Goal: Task Accomplishment & Management: Use online tool/utility

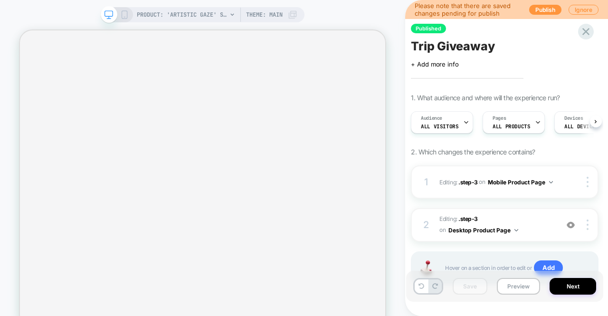
scroll to position [0, 0]
click at [128, 13] on div "PRODUCT: 'Artistic Gaze' Stemless Wine Glass Theme: MAIN" at bounding box center [203, 14] width 204 height 15
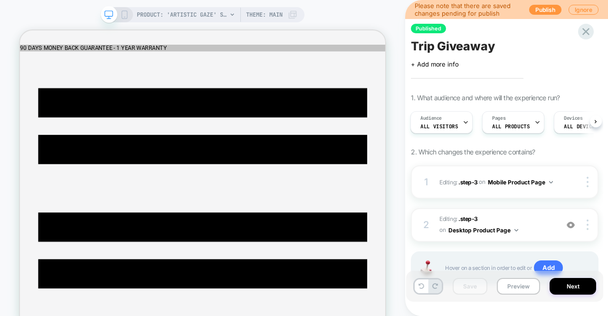
scroll to position [0, 0]
click at [110, 17] on icon at bounding box center [109, 14] width 9 height 9
click at [120, 16] on icon at bounding box center [124, 14] width 9 height 9
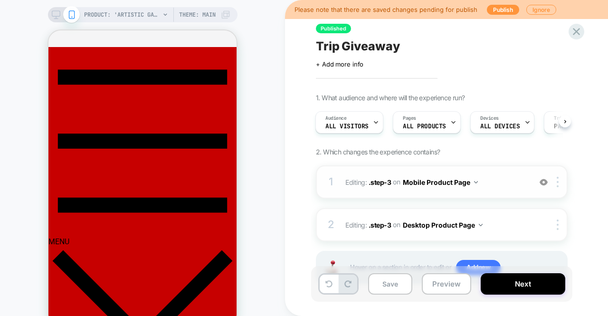
click at [500, 186] on span "Editing : .step-3 .step-3 on Mobile Product Page" at bounding box center [436, 182] width 181 height 14
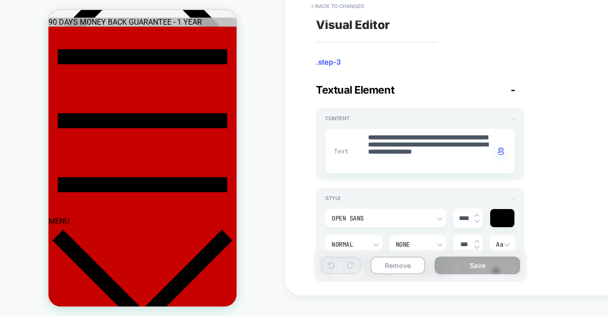
scroll to position [364, 0]
type textarea "*"
type textarea "**********"
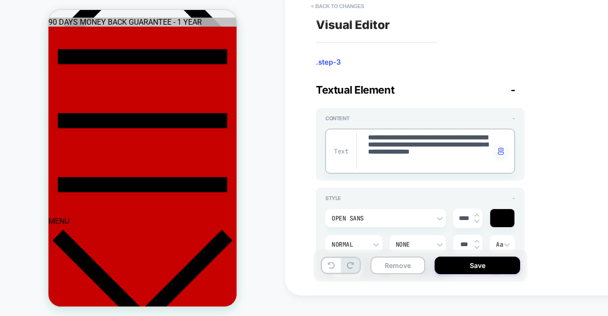
type textarea "*"
type textarea "**********"
type textarea "*"
type textarea "**********"
click at [485, 269] on button "Save" at bounding box center [478, 266] width 86 height 18
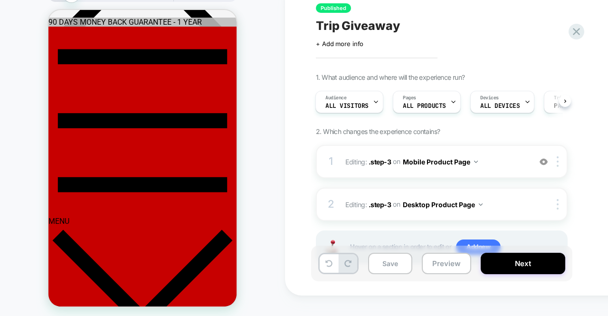
scroll to position [38, 0]
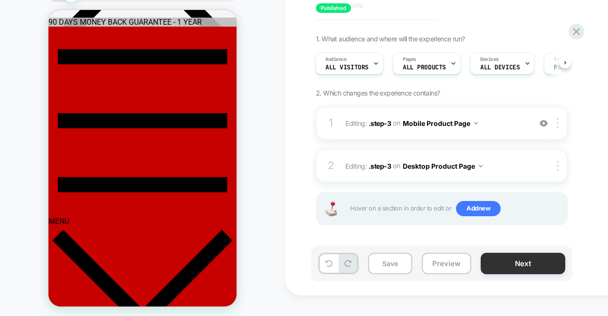
click at [527, 265] on button "Next" at bounding box center [523, 263] width 85 height 21
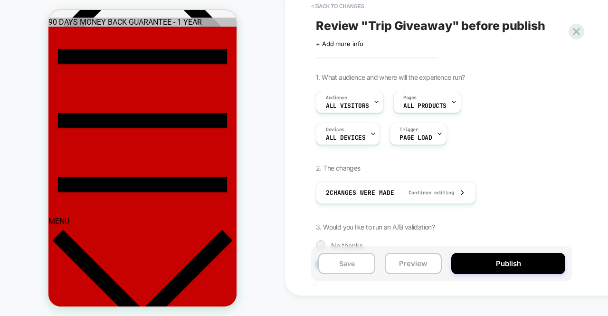
click at [527, 265] on button "Publish" at bounding box center [509, 263] width 114 height 21
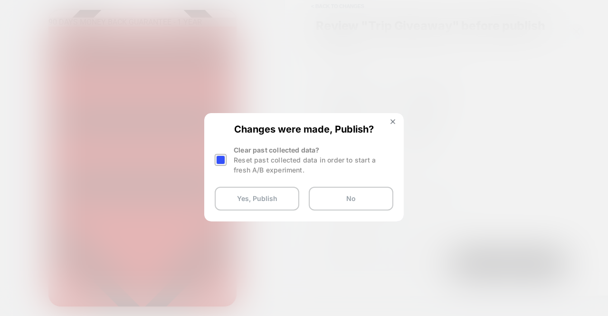
click at [220, 159] on div at bounding box center [221, 160] width 12 height 12
click at [263, 201] on button "Yes, Publish" at bounding box center [257, 199] width 85 height 24
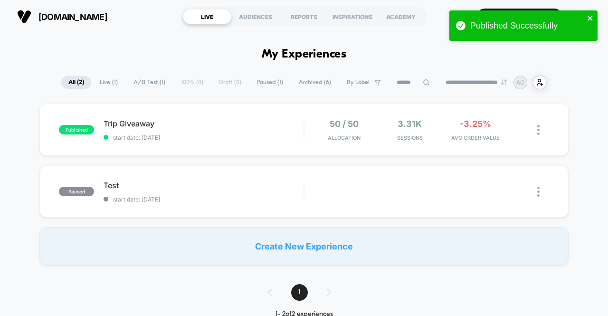
click at [592, 20] on icon "close" at bounding box center [590, 18] width 5 height 5
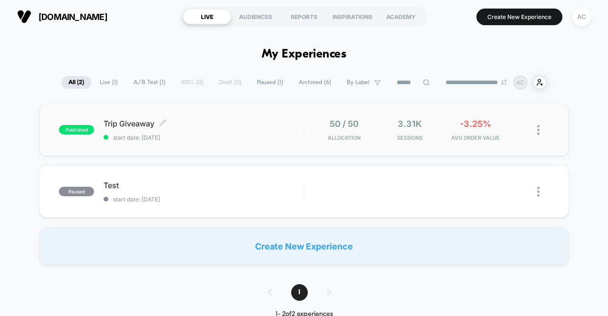
click at [219, 119] on span "Trip Giveaway Click to edit experience details" at bounding box center [204, 124] width 200 height 10
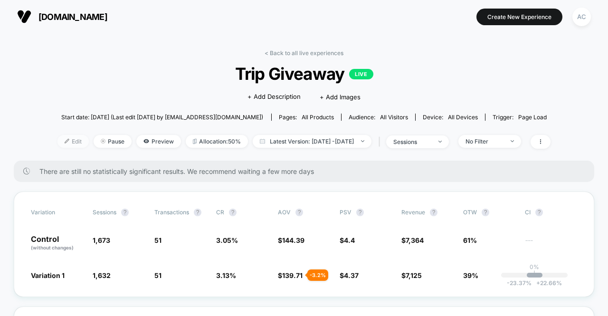
click at [58, 143] on span "Edit" at bounding box center [73, 141] width 31 height 13
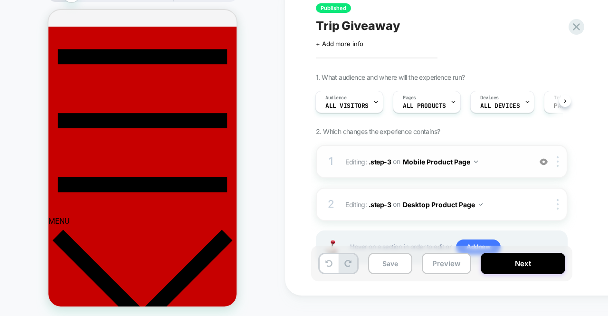
click at [495, 169] on span "Editing : .step-3 .step-3 on Mobile Product Page" at bounding box center [436, 162] width 181 height 14
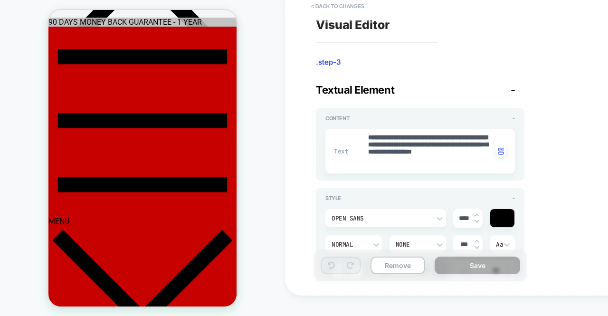
scroll to position [364, 0]
type textarea "*"
type textarea "**********"
type textarea "*"
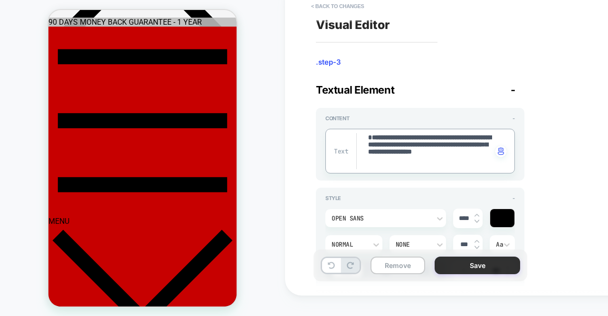
type textarea "**********"
click at [478, 266] on button "Save" at bounding box center [478, 266] width 86 height 18
type textarea "*"
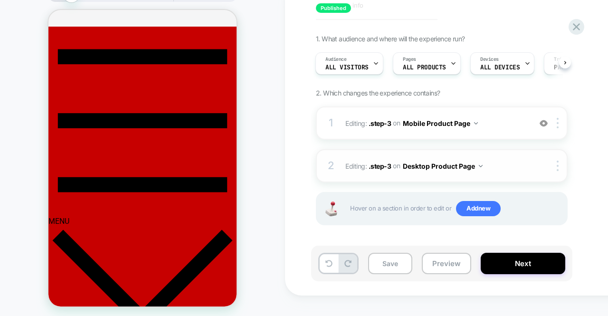
scroll to position [0, 0]
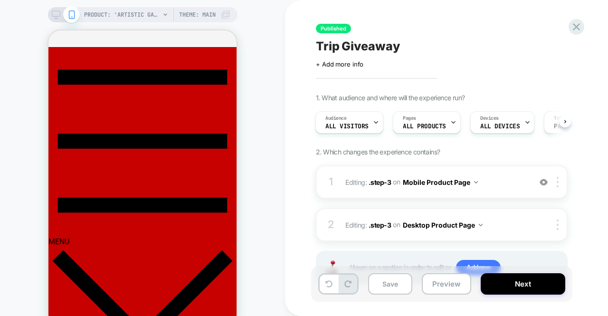
click at [60, 16] on div at bounding box center [64, 14] width 24 height 9
click at [56, 17] on icon at bounding box center [56, 14] width 9 height 9
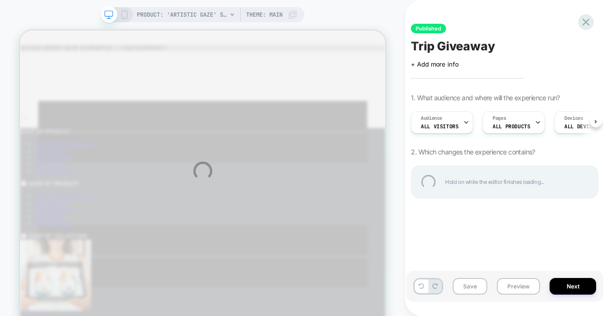
click at [56, 17] on div "PRODUCT: 'Artistic Gaze' Stemless Wine Glass PRODUCT: 'Artistic Gaze' Stemless …" at bounding box center [304, 171] width 608 height 342
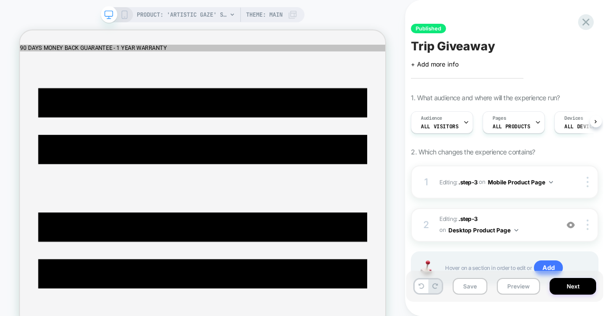
scroll to position [0, 0]
click at [539, 220] on span "Editing : .step-3 .step-3 on Desktop Product Page" at bounding box center [497, 225] width 114 height 22
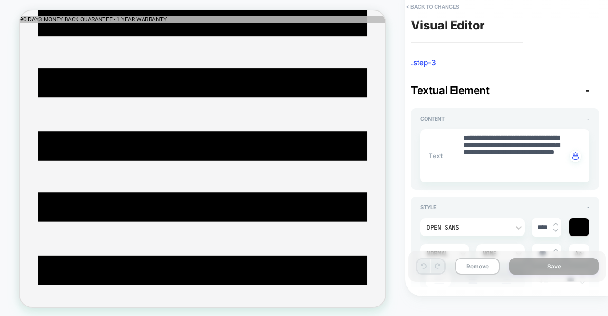
scroll to position [137, 0]
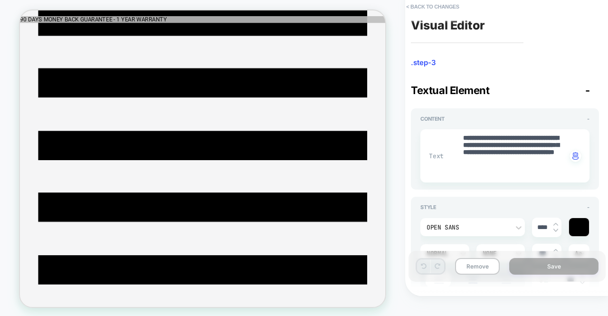
type textarea "*"
type textarea "**********"
type textarea "*"
type textarea "**********"
click at [544, 268] on button "Save" at bounding box center [554, 266] width 89 height 17
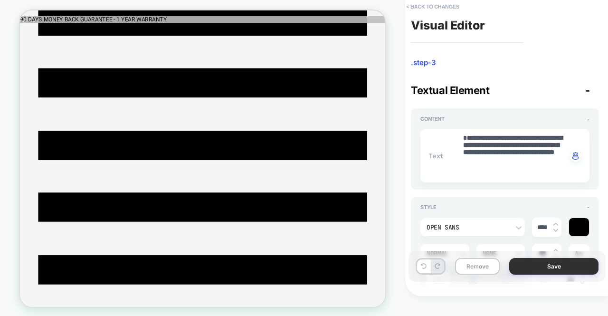
type textarea "*"
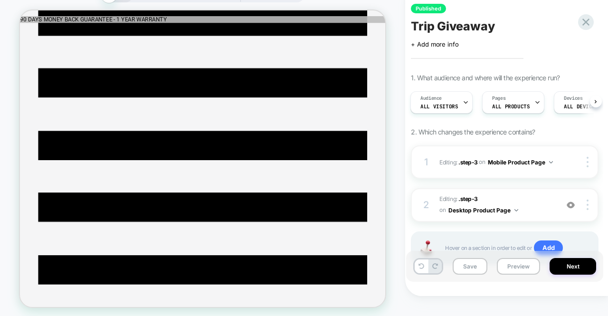
scroll to position [38, 0]
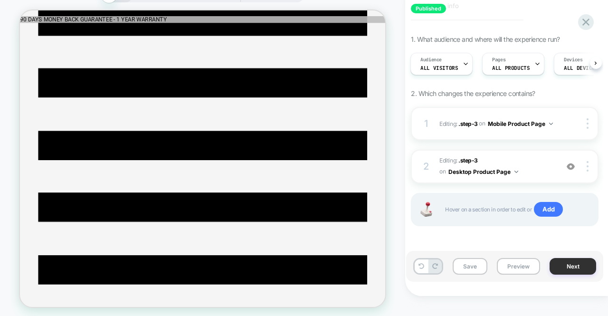
click at [565, 263] on button "Next" at bounding box center [573, 266] width 47 height 17
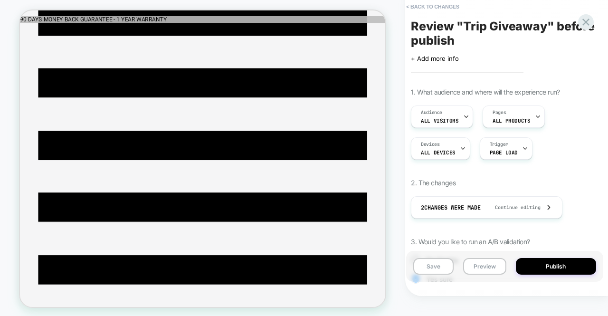
scroll to position [0, 1]
click at [569, 268] on button "Publish" at bounding box center [556, 266] width 80 height 17
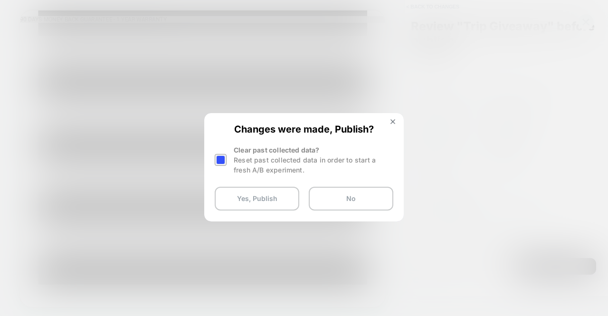
click at [224, 158] on div at bounding box center [221, 160] width 12 height 12
click at [252, 201] on button "Yes, Publish" at bounding box center [257, 199] width 85 height 24
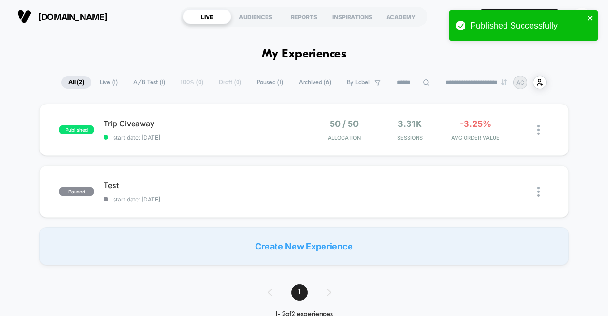
click at [593, 21] on icon "close" at bounding box center [590, 18] width 7 height 8
